Goal: Transaction & Acquisition: Purchase product/service

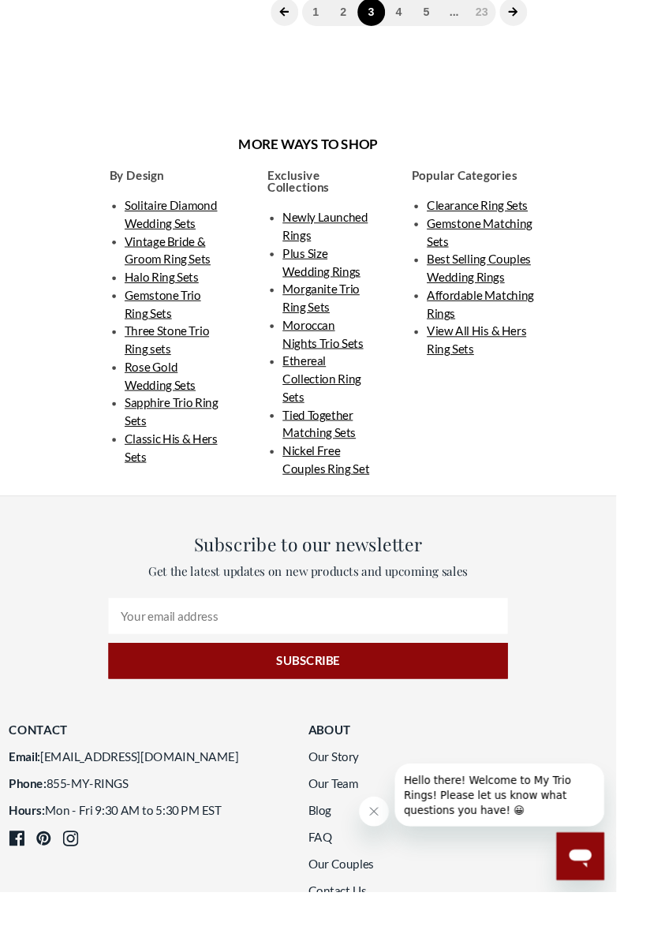
scroll to position [2827, 0]
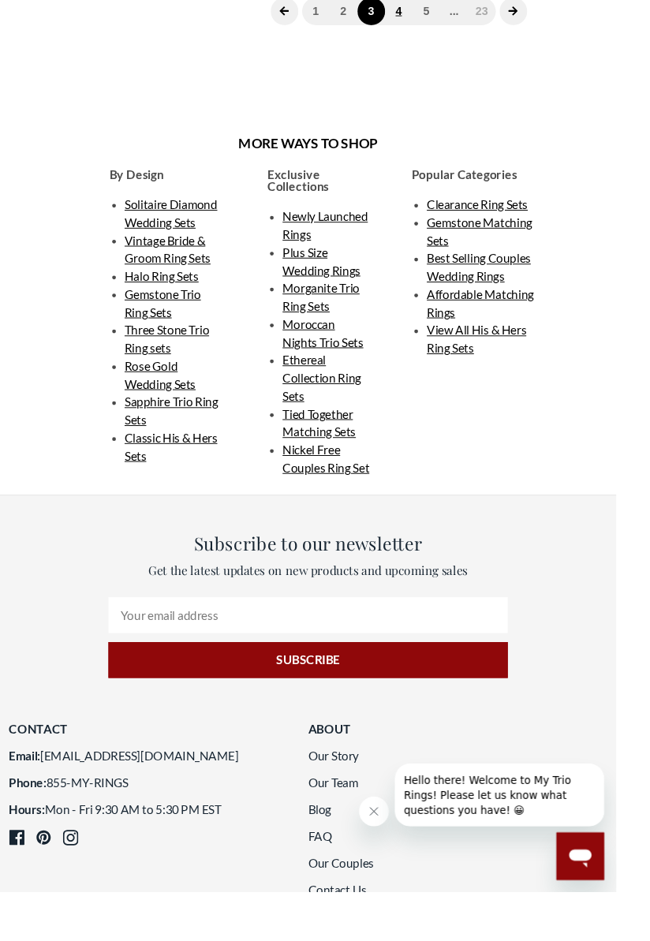
click at [422, 27] on link "4" at bounding box center [420, 12] width 29 height 29
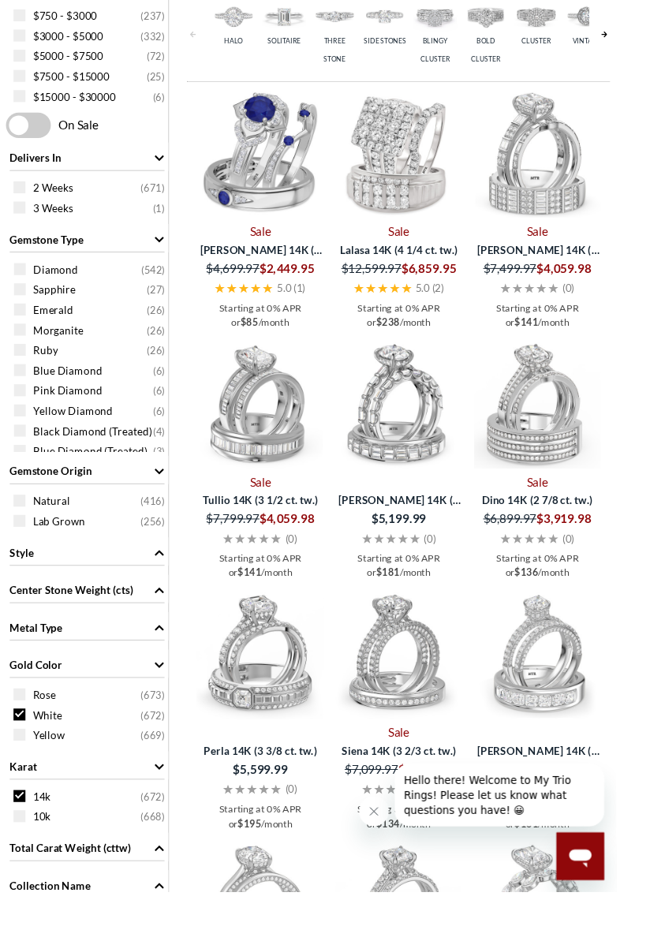
scroll to position [781, 0]
click at [428, 721] on img at bounding box center [420, 690] width 133 height 133
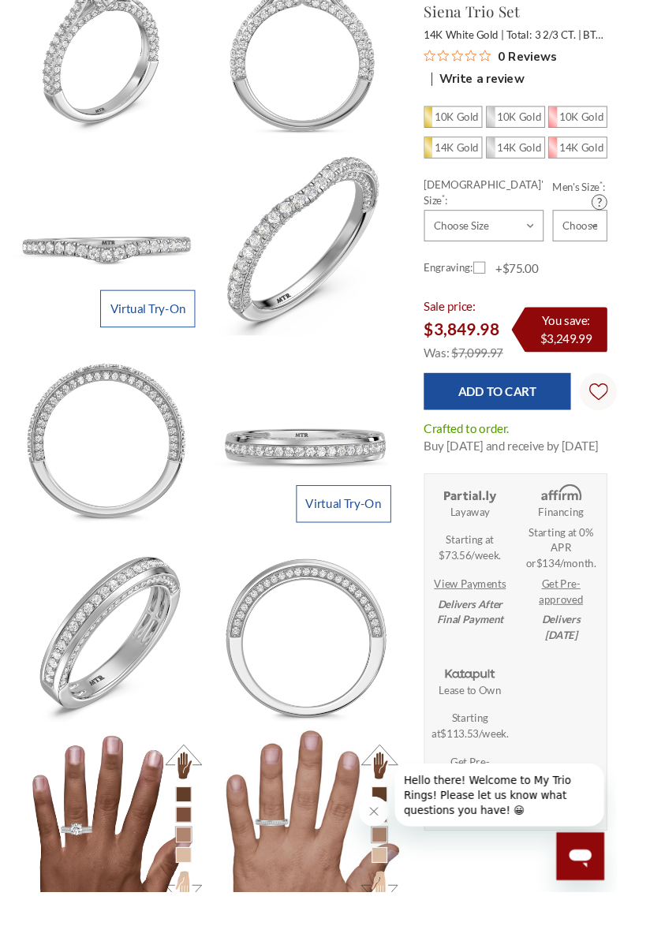
scroll to position [429, 0]
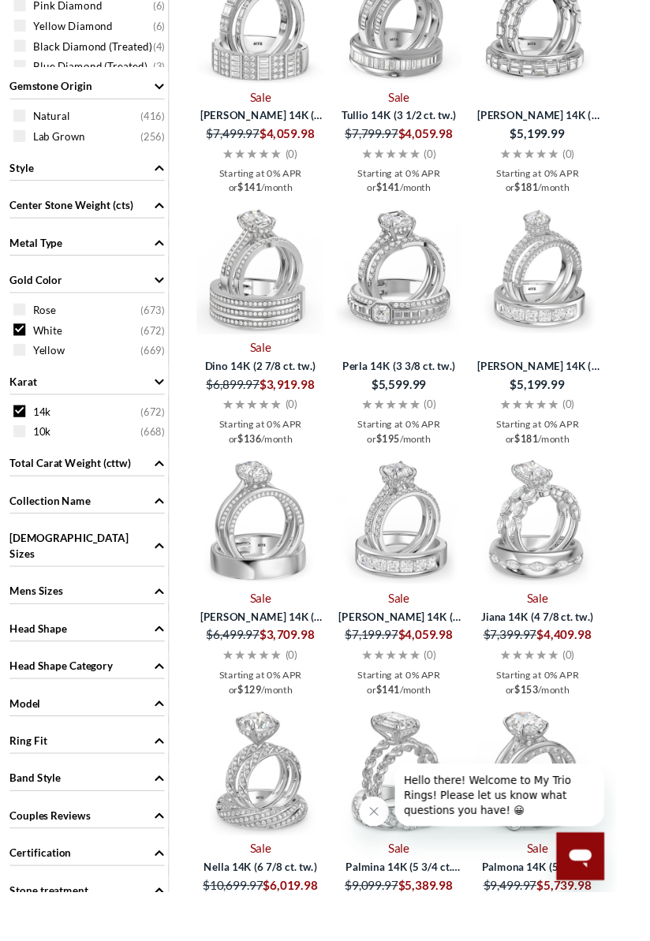
scroll to position [1194, 0]
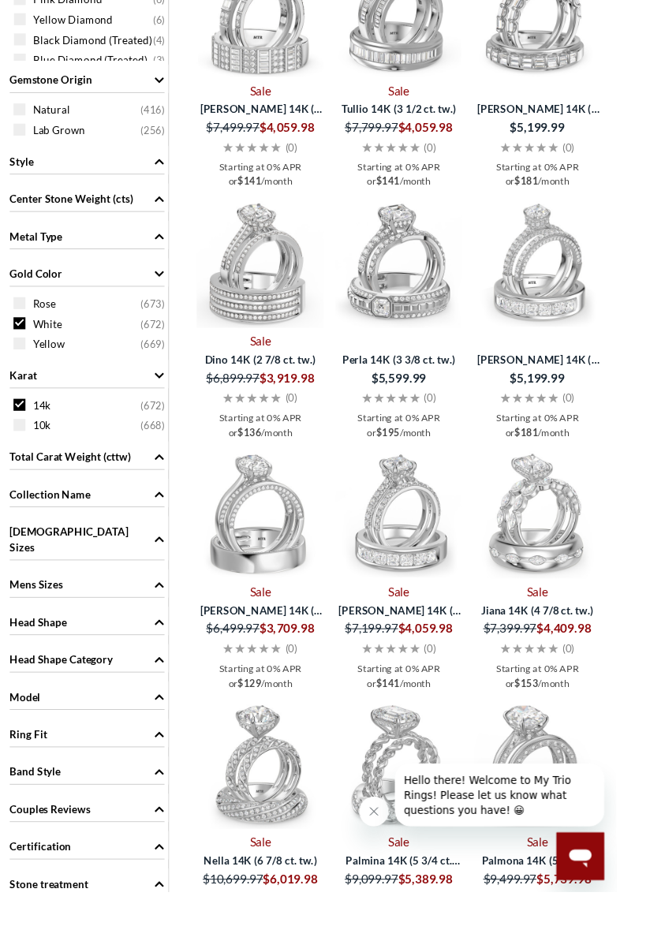
click at [274, 580] on img at bounding box center [273, 542] width 133 height 133
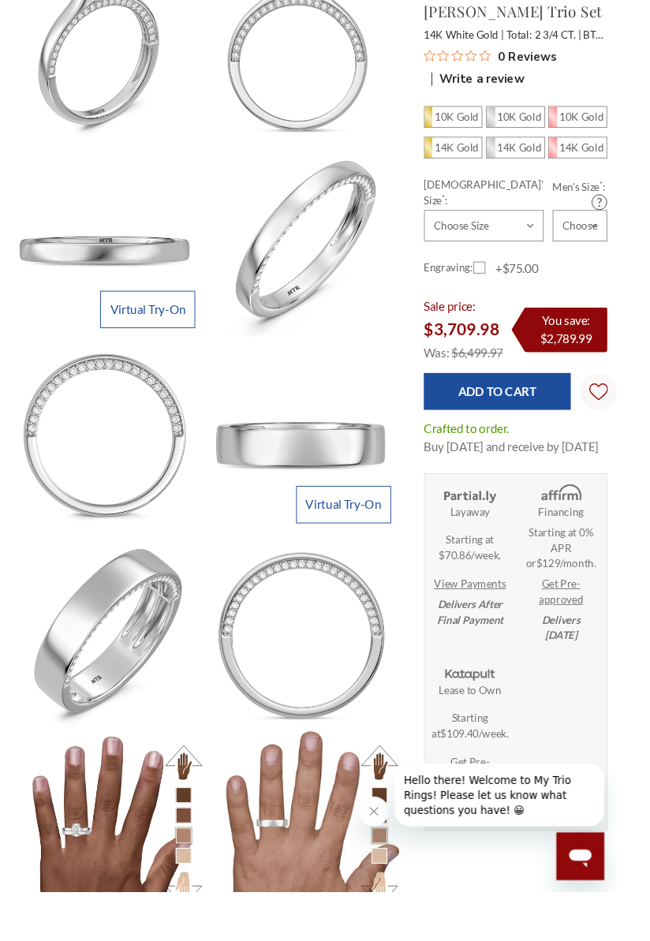
scroll to position [431, 0]
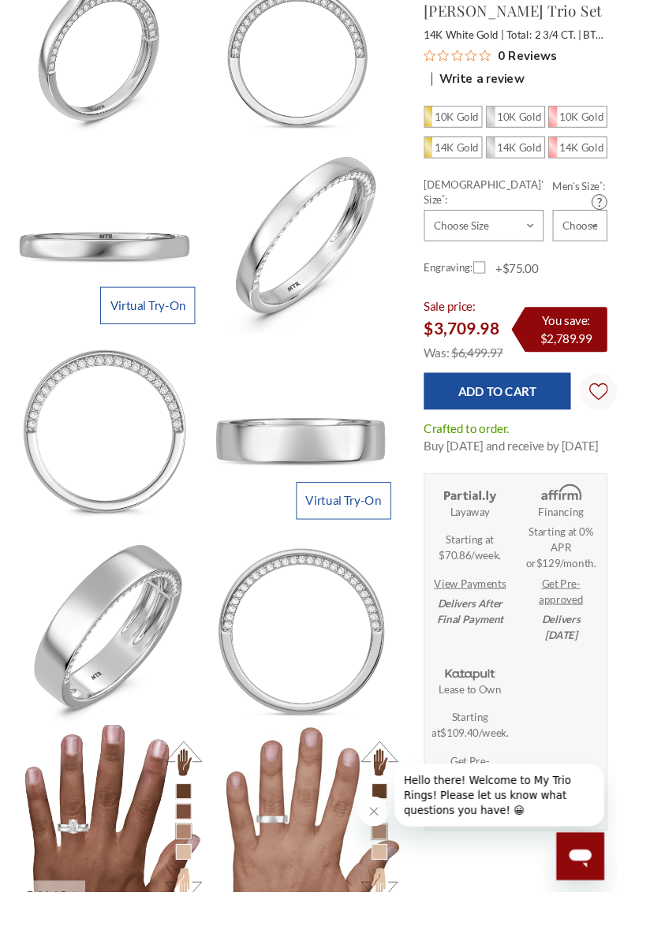
click at [117, 889] on img at bounding box center [112, 867] width 225 height 225
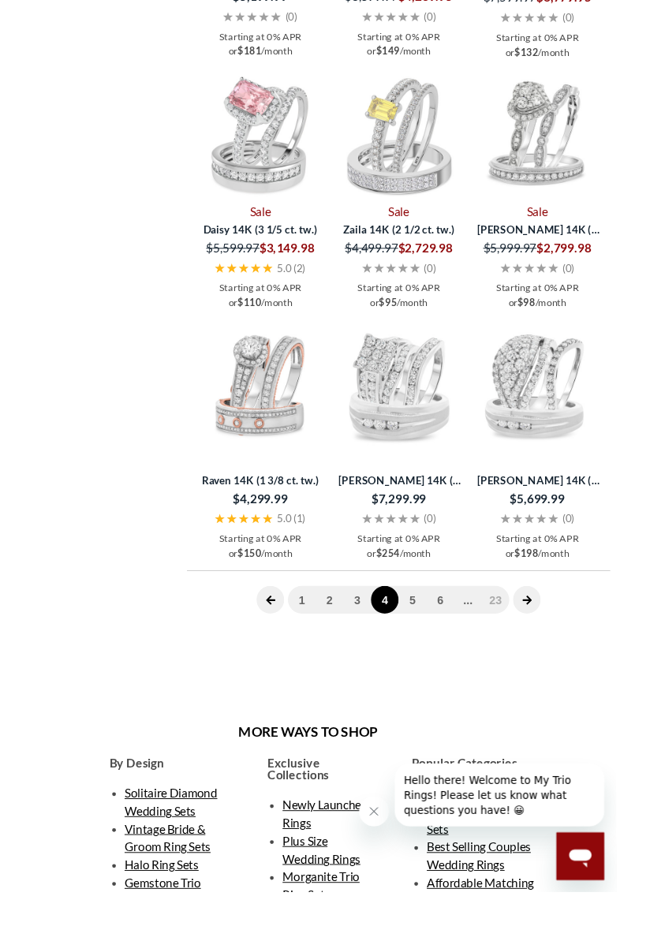
scroll to position [2922, 0]
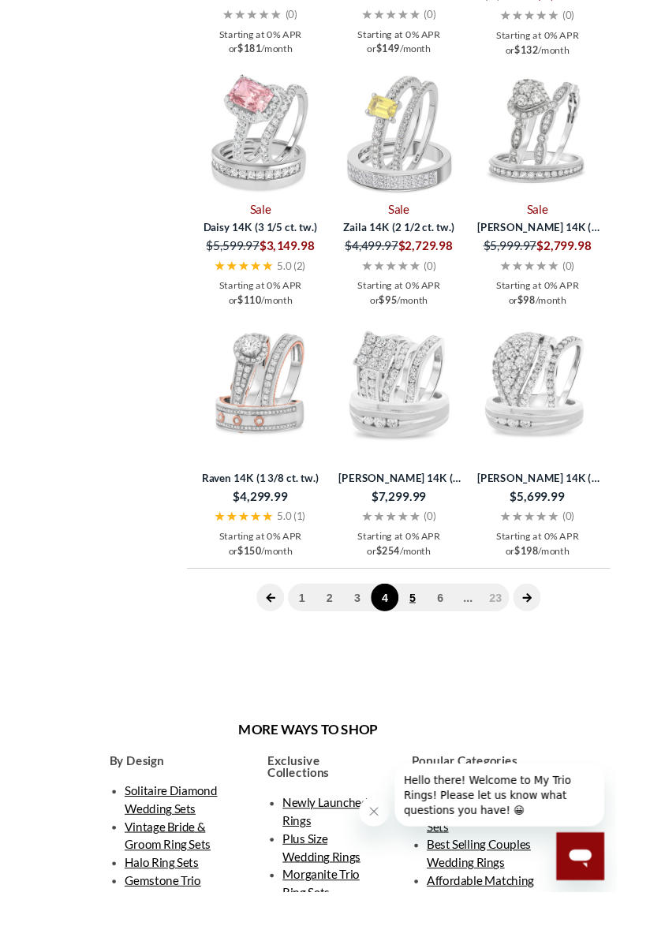
click at [438, 636] on link "5" at bounding box center [434, 629] width 29 height 29
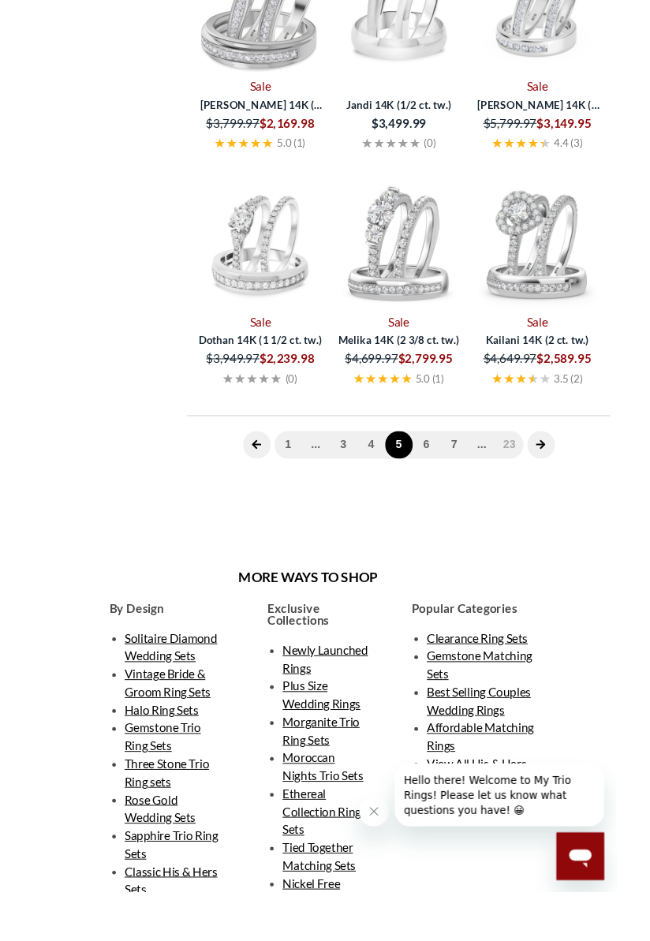
scroll to position [659, 0]
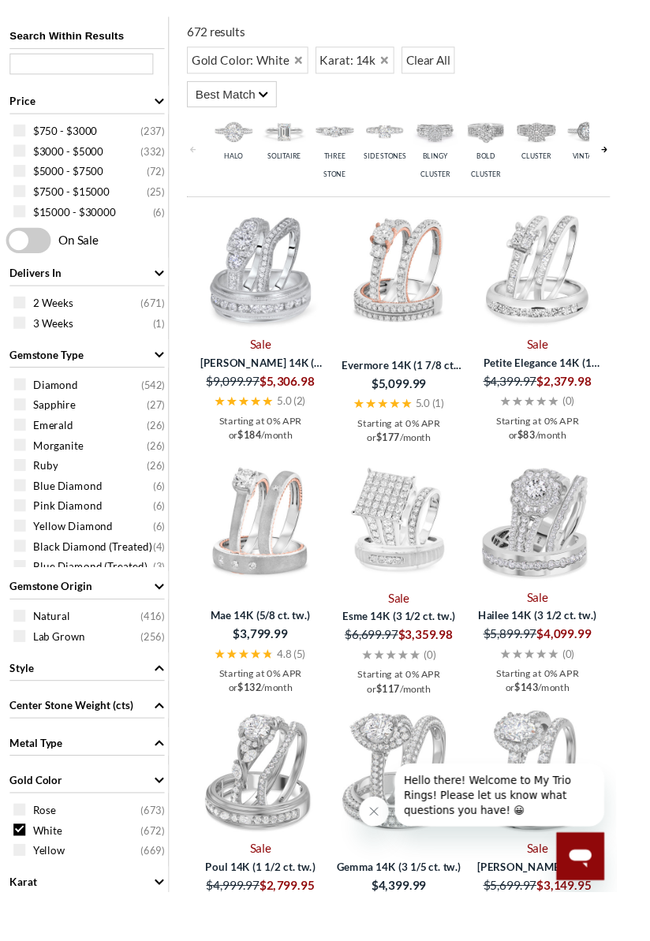
click at [287, 296] on img at bounding box center [273, 284] width 133 height 133
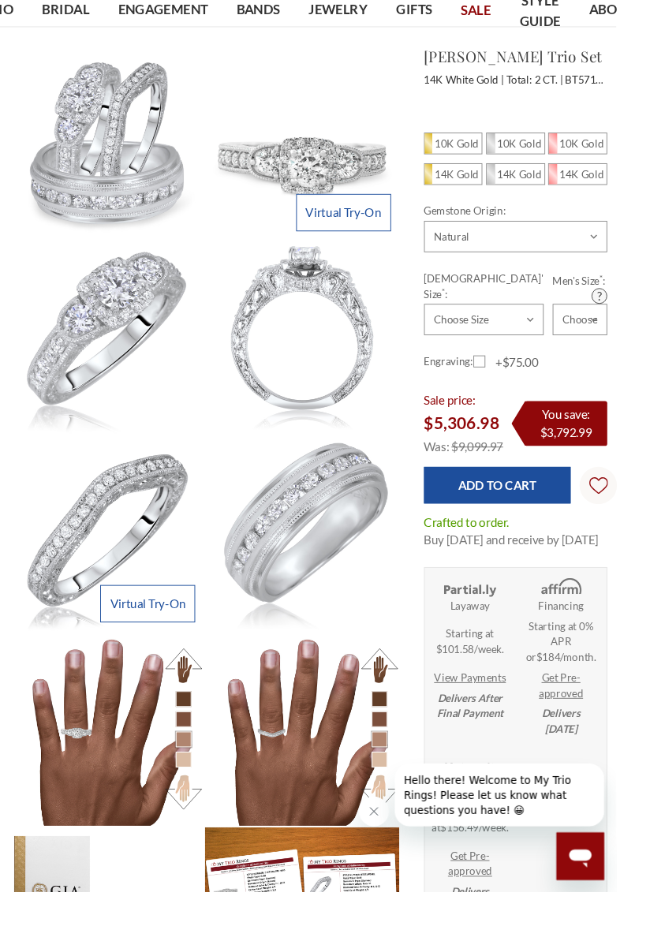
scroll to position [120, 0]
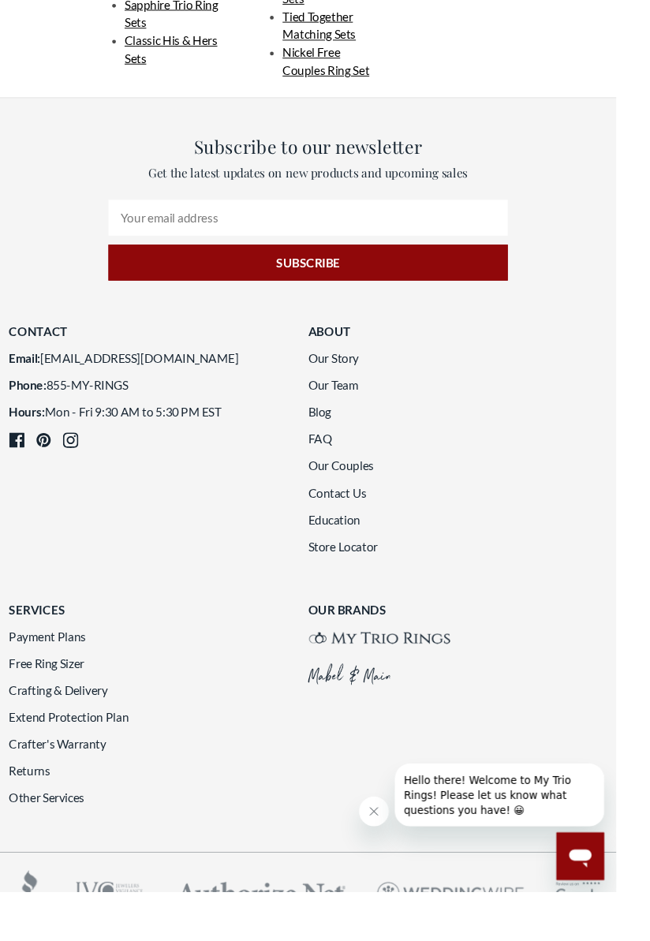
scroll to position [3126, 0]
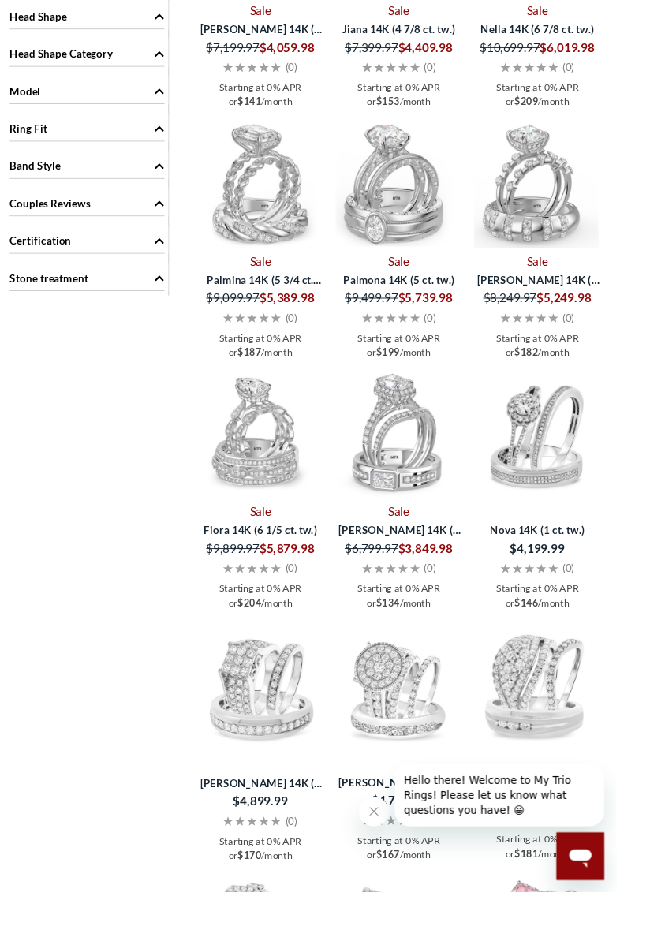
scroll to position [1838, 0]
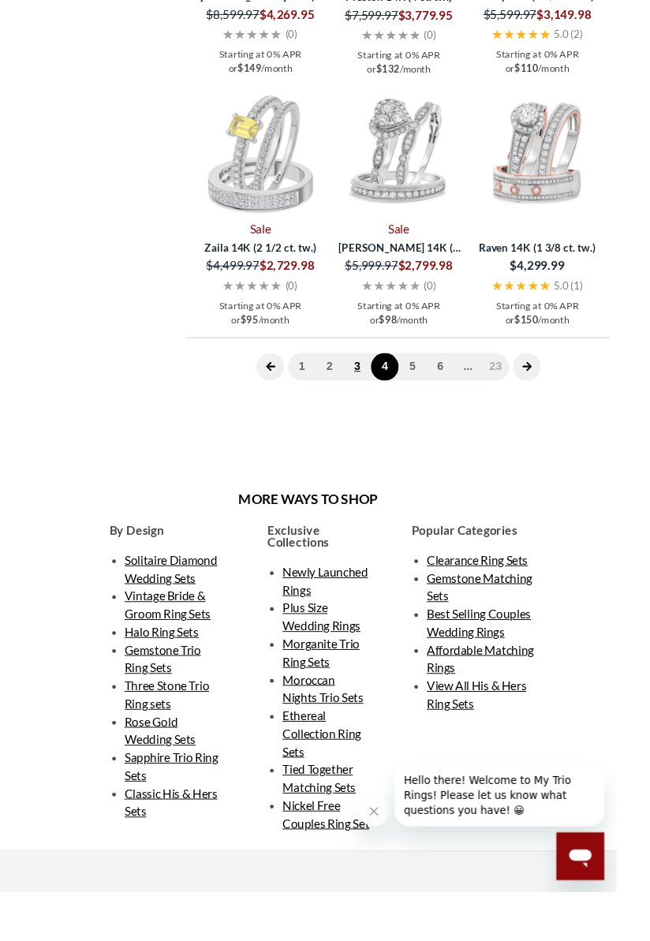
click at [380, 401] on link "3" at bounding box center [376, 386] width 29 height 29
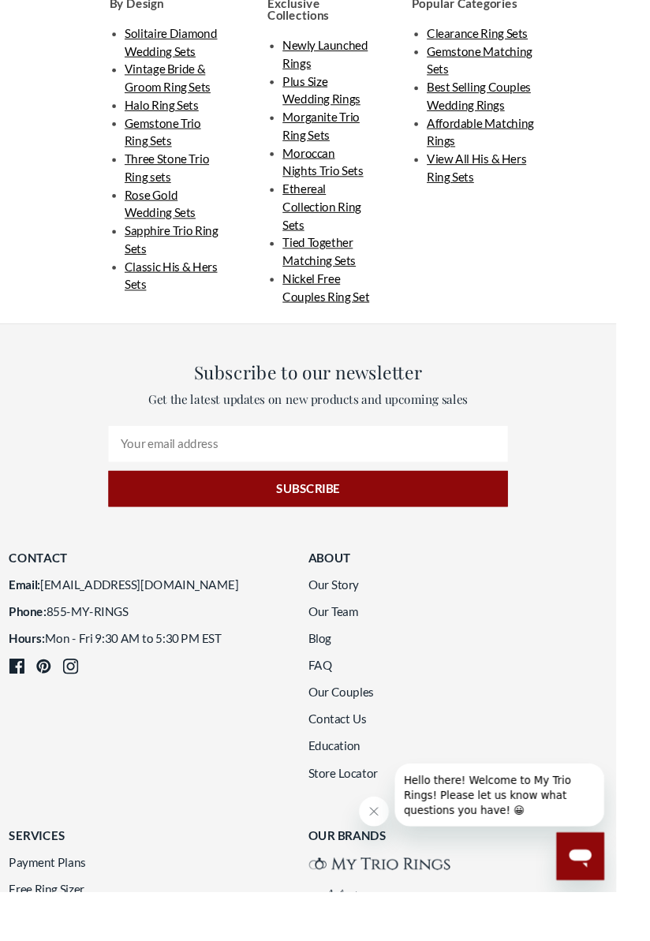
scroll to position [2891, 0]
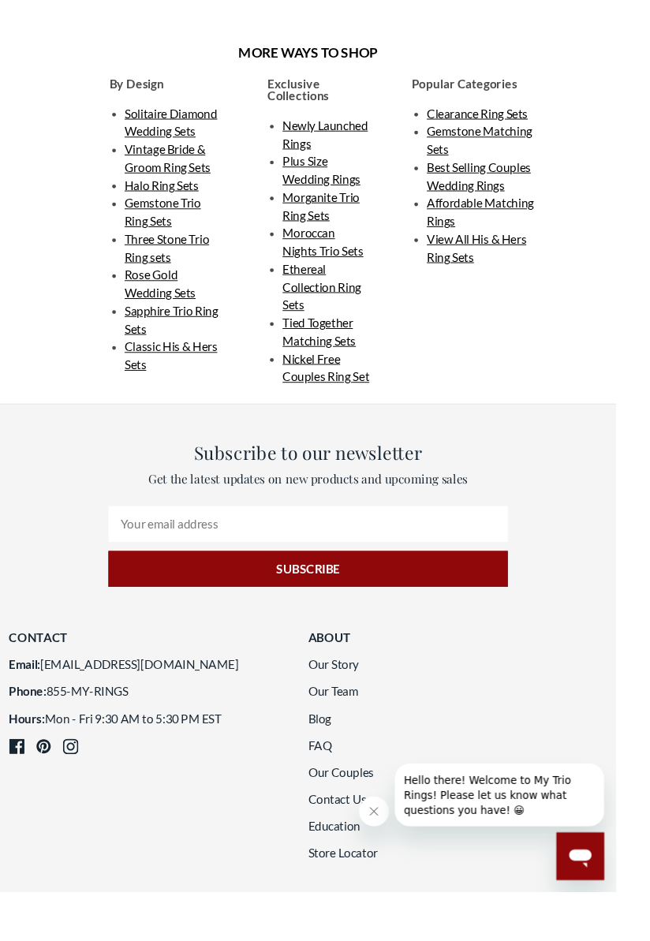
scroll to position [2810, 0]
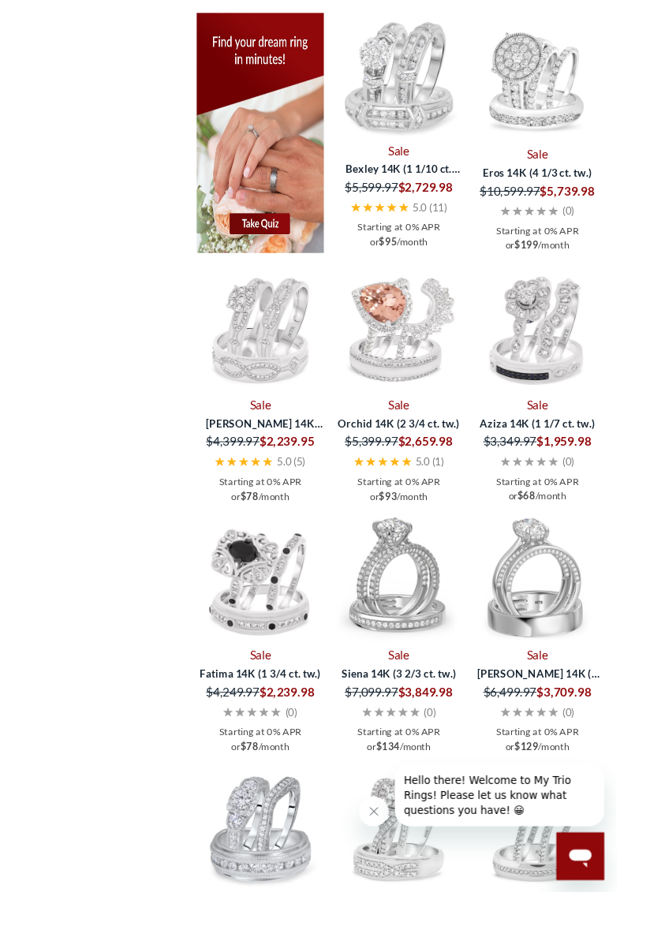
scroll to position [2181, 0]
click at [568, 613] on img at bounding box center [566, 608] width 133 height 133
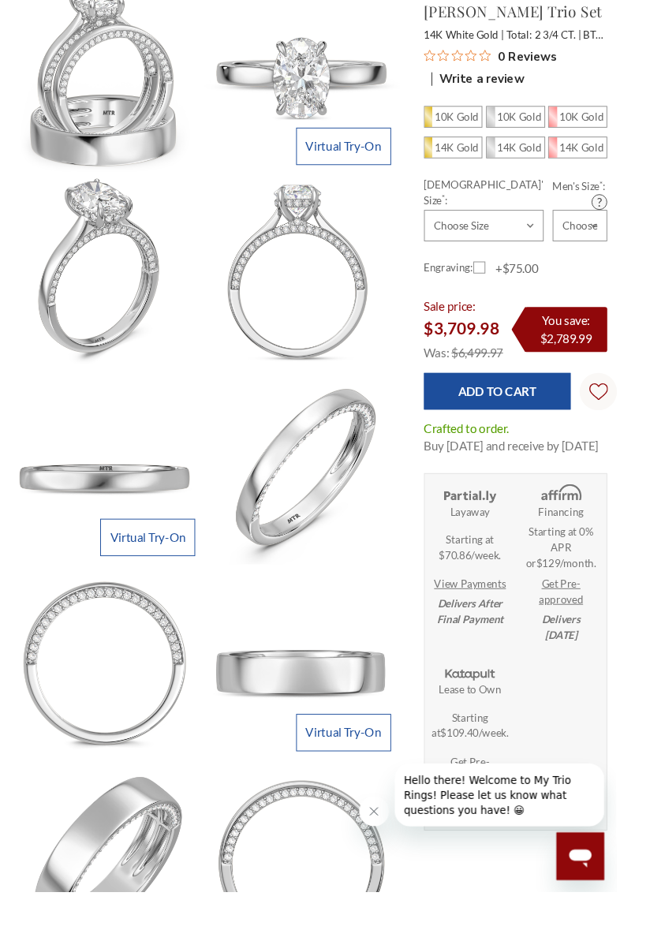
scroll to position [184, 0]
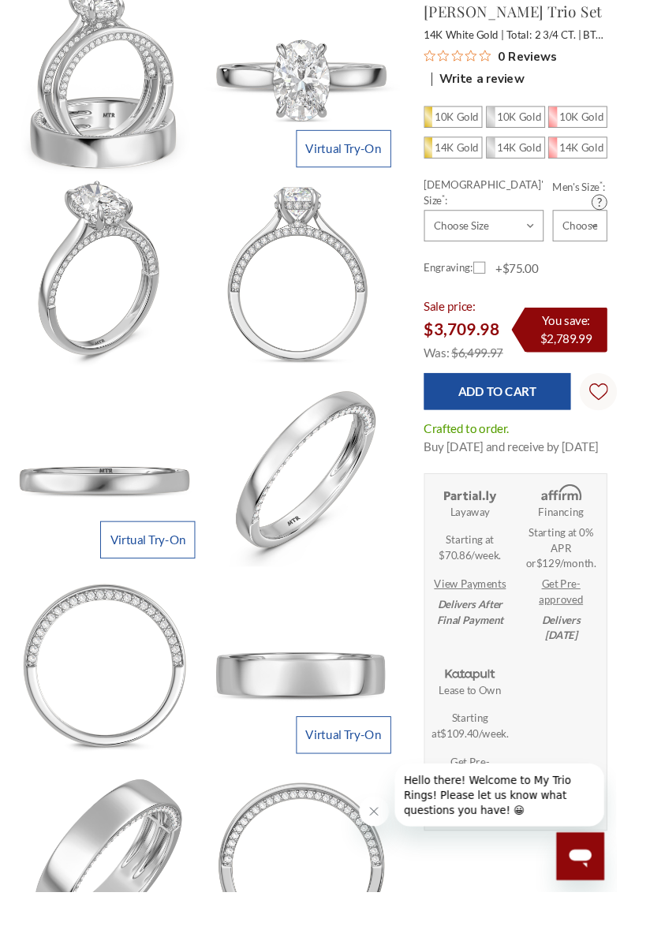
click at [6, 502] on section "Virtual Try-On Trio Set Virtual Try-On Engagement Ring Virtual Try-On Engagemen…" at bounding box center [216, 701] width 438 height 1442
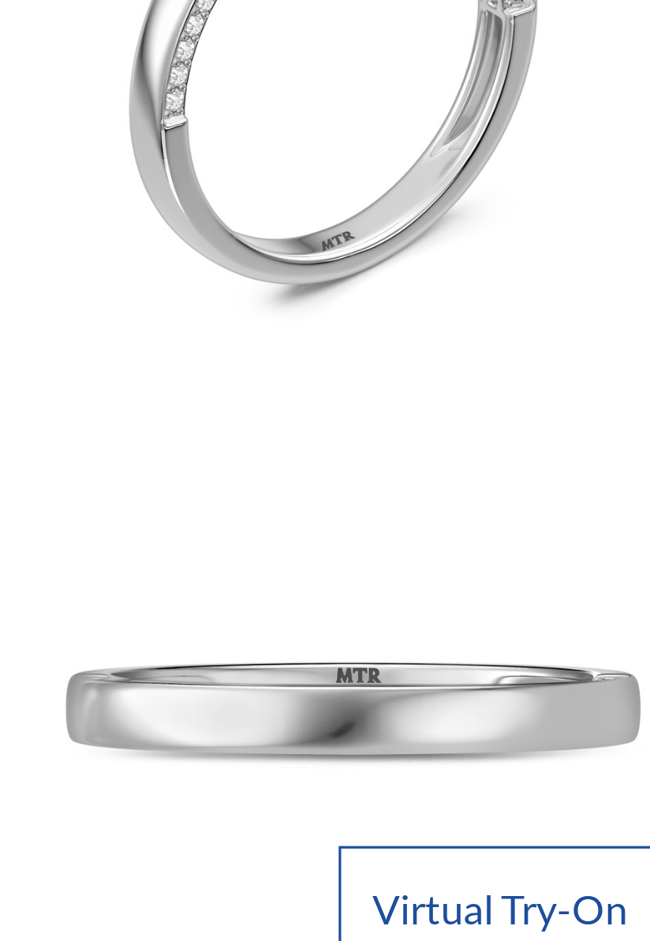
scroll to position [188, 0]
click at [1, 395] on section "Virtual Try-On Trio Set Virtual Try-On Engagement Ring Virtual Try-On Engagemen…" at bounding box center [216, 697] width 438 height 1442
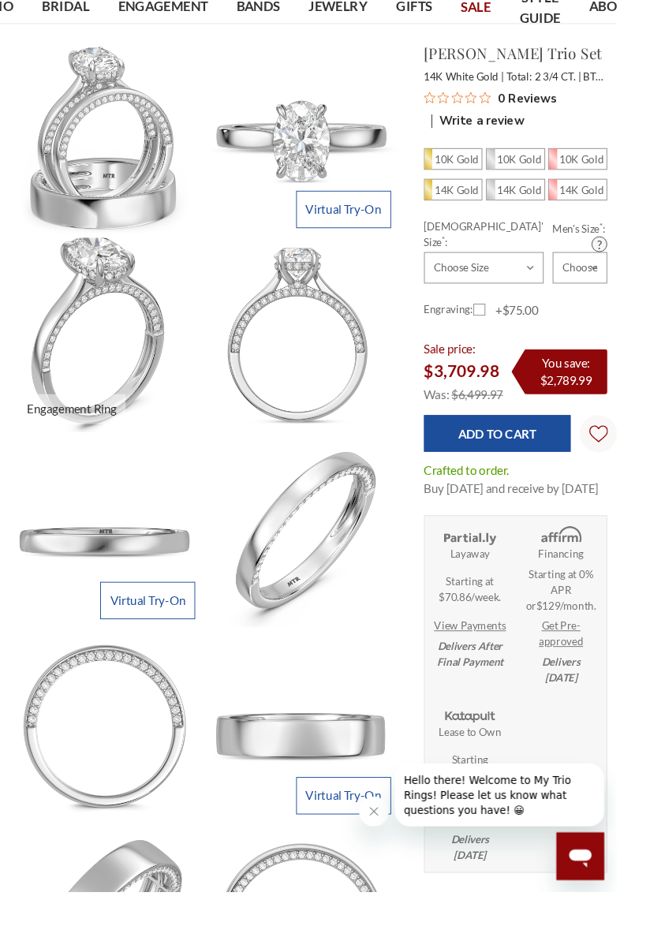
scroll to position [121, 0]
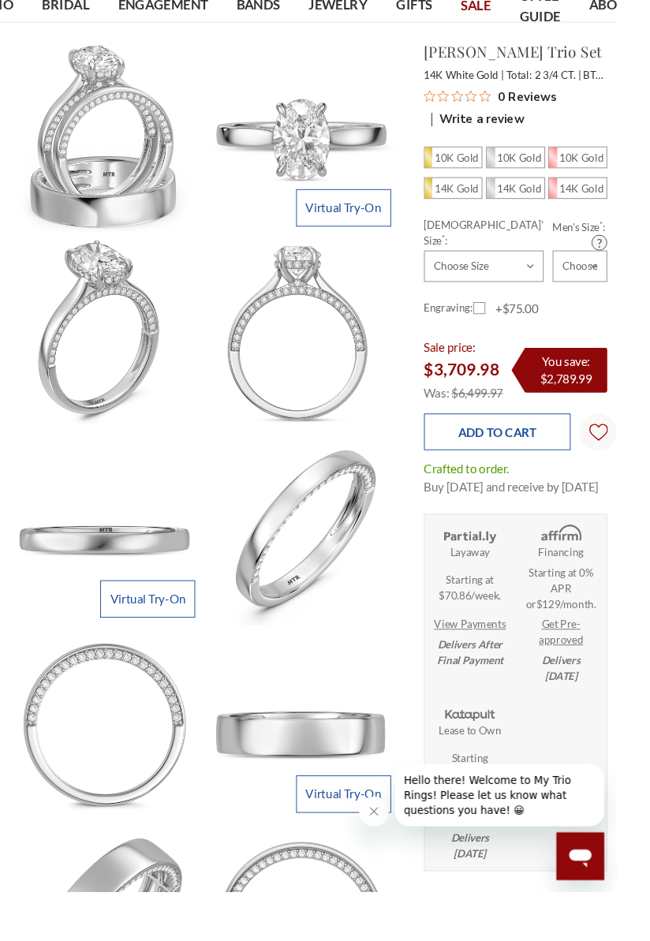
click at [447, 449] on input "Add to Cart" at bounding box center [524, 455] width 155 height 39
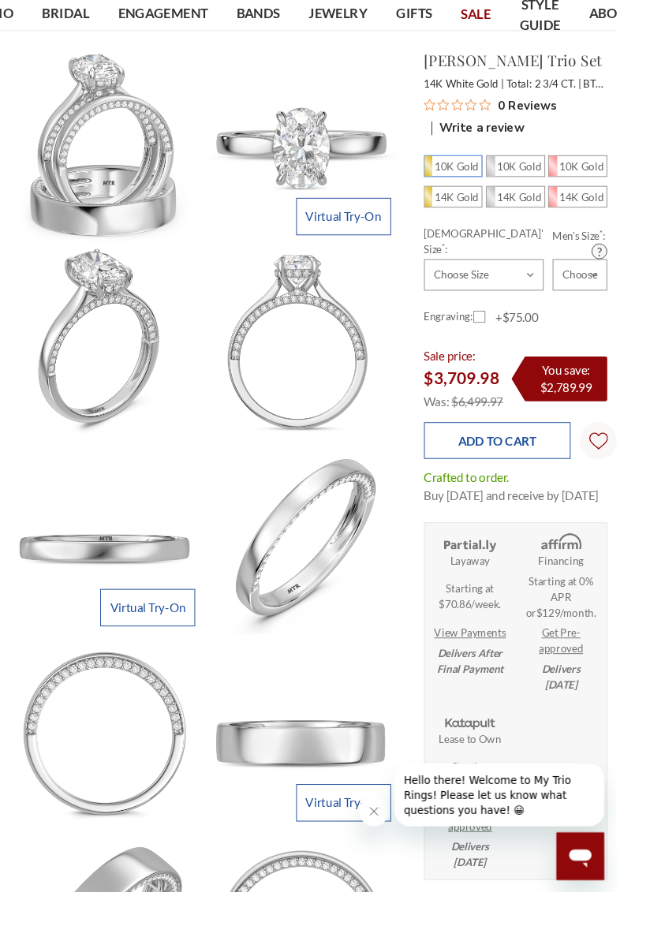
scroll to position [111, 0]
click at [464, 446] on input "Add to Cart" at bounding box center [524, 465] width 155 height 39
click at [466, 446] on input "Add to Cart" at bounding box center [524, 465] width 155 height 39
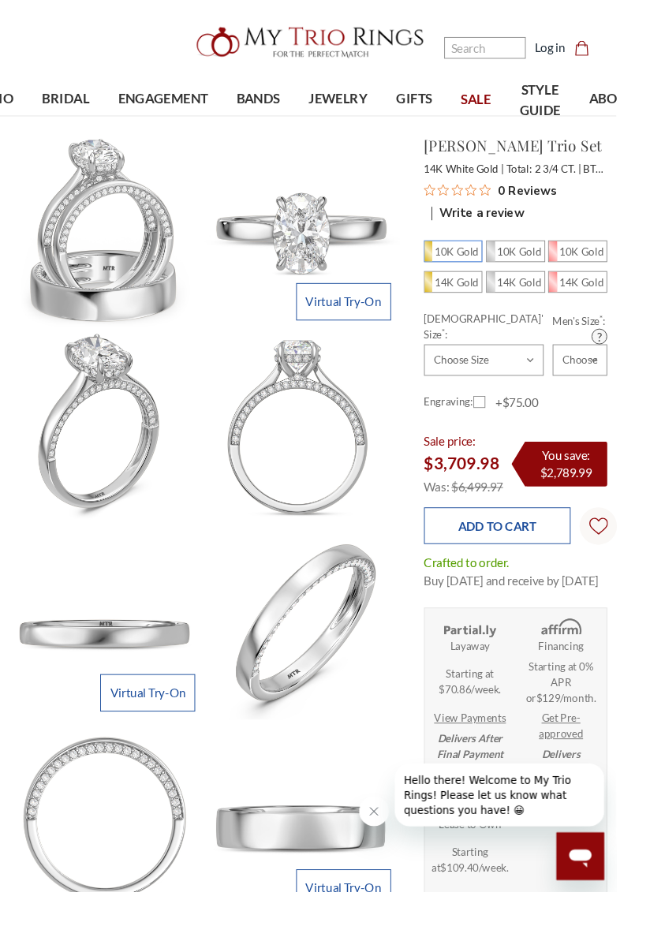
scroll to position [0, 0]
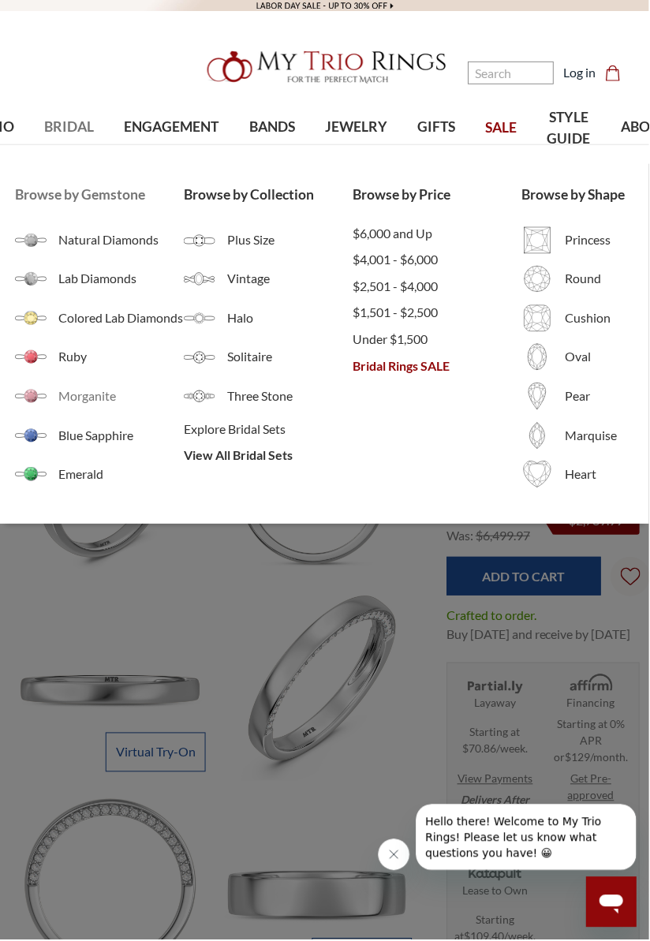
click at [22, 402] on img at bounding box center [31, 397] width 32 height 32
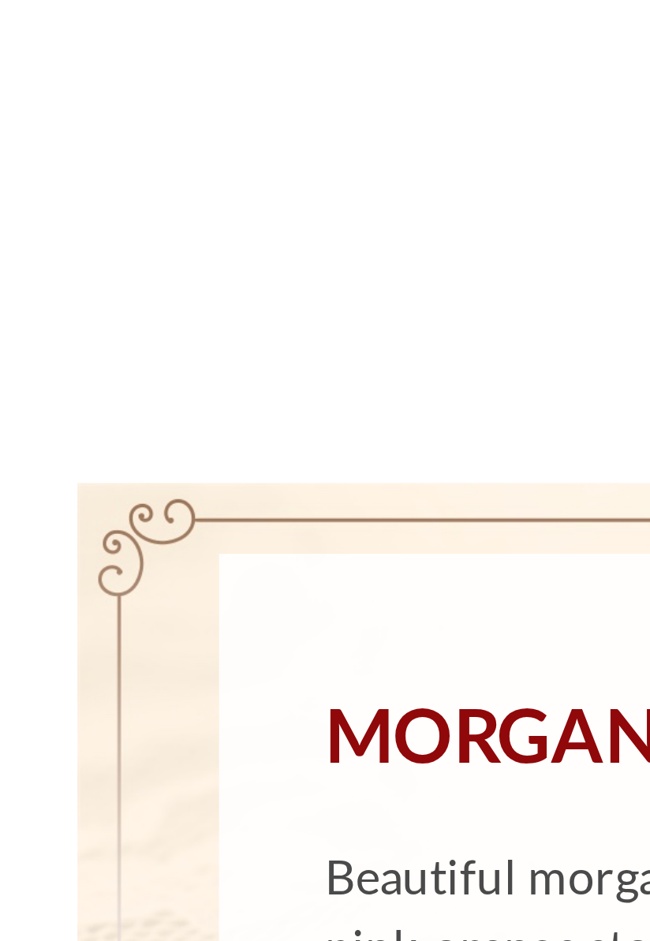
scroll to position [2, 0]
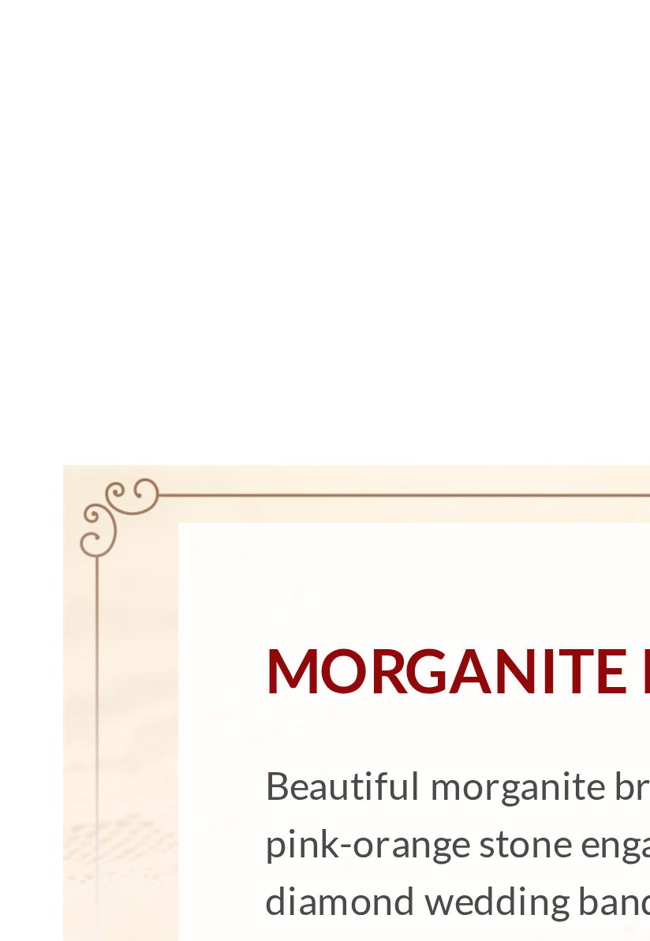
click at [6, 216] on div "Home Bridal Wedding Ring Sets Morganite Bridal Sets Morganite Bridal Sets" at bounding box center [325, 202] width 650 height 80
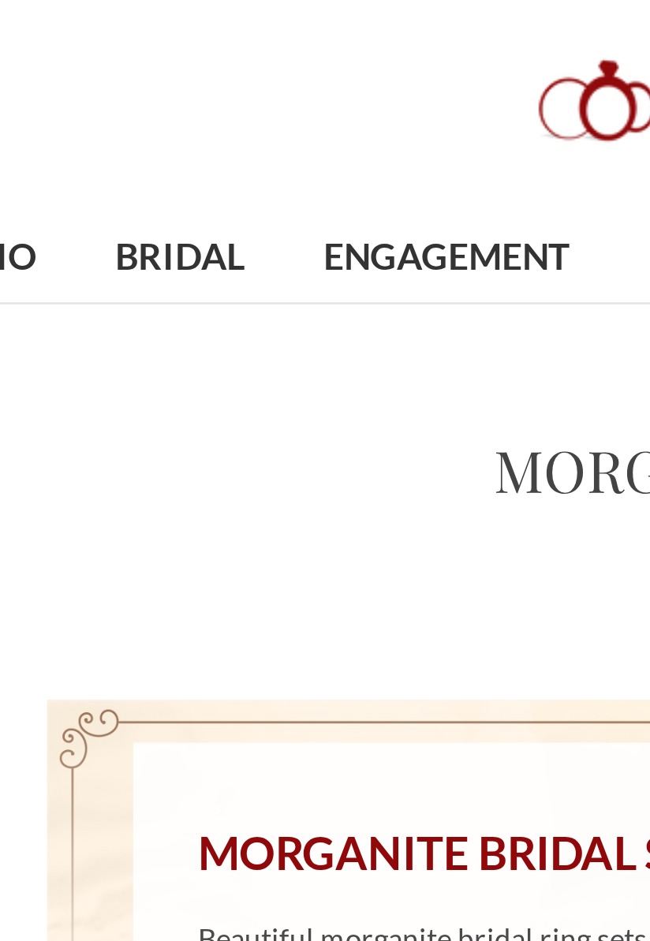
scroll to position [0, 0]
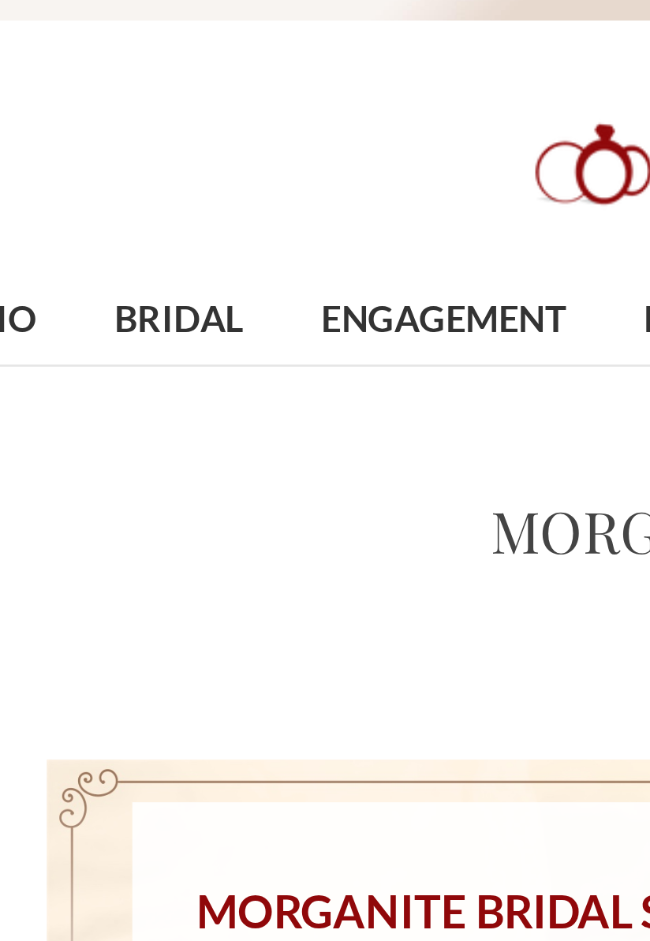
click at [121, 84] on header "Toggle menu" at bounding box center [325, 72] width 650 height 145
click at [123, 84] on header "Toggle menu" at bounding box center [325, 72] width 650 height 145
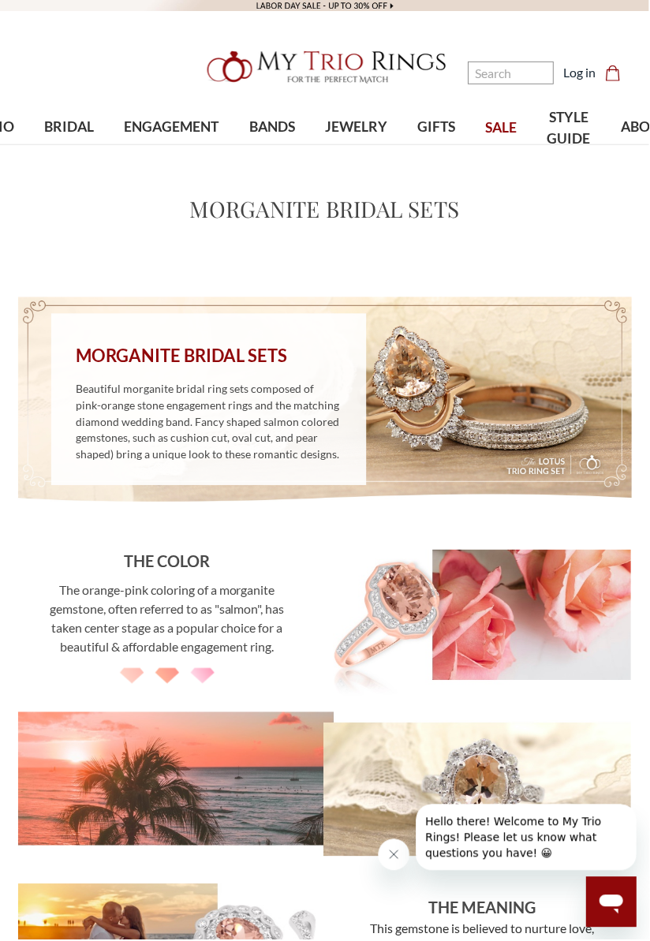
click at [328, 225] on h1 "Morganite Bridal Sets" at bounding box center [325, 208] width 270 height 33
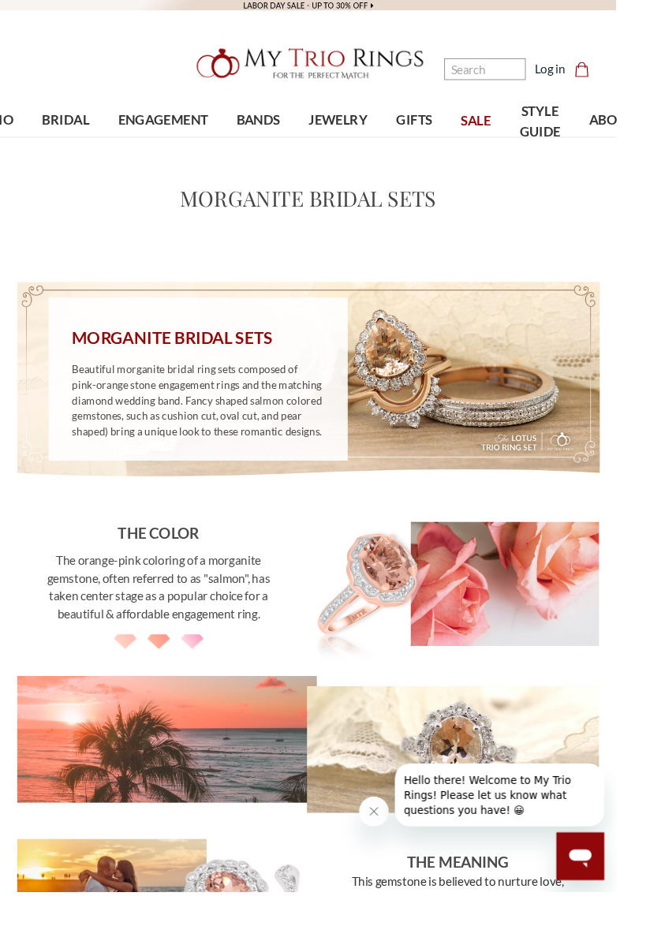
click at [288, 181] on div "Home Bridal Wedding Ring Sets Morganite Bridal Sets Morganite Bridal Sets" at bounding box center [325, 204] width 650 height 80
click at [309, 199] on h1 "Morganite Bridal Sets" at bounding box center [325, 208] width 270 height 33
